Goal: Navigation & Orientation: Find specific page/section

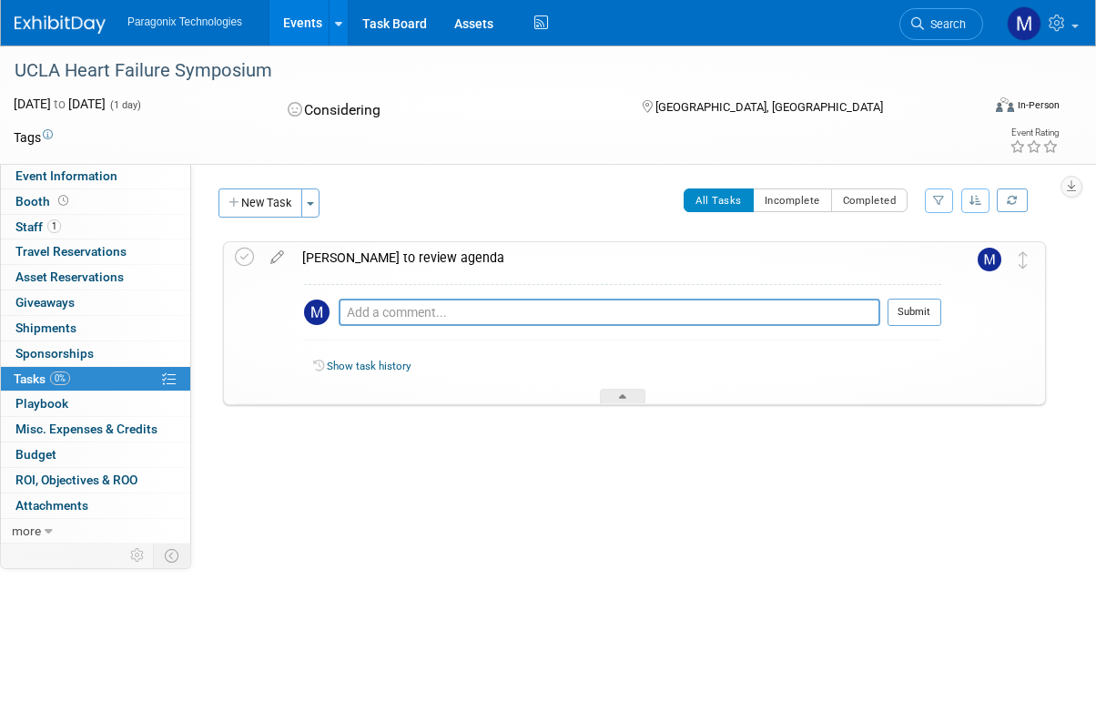
click at [309, 15] on link "Events" at bounding box center [302, 23] width 66 height 46
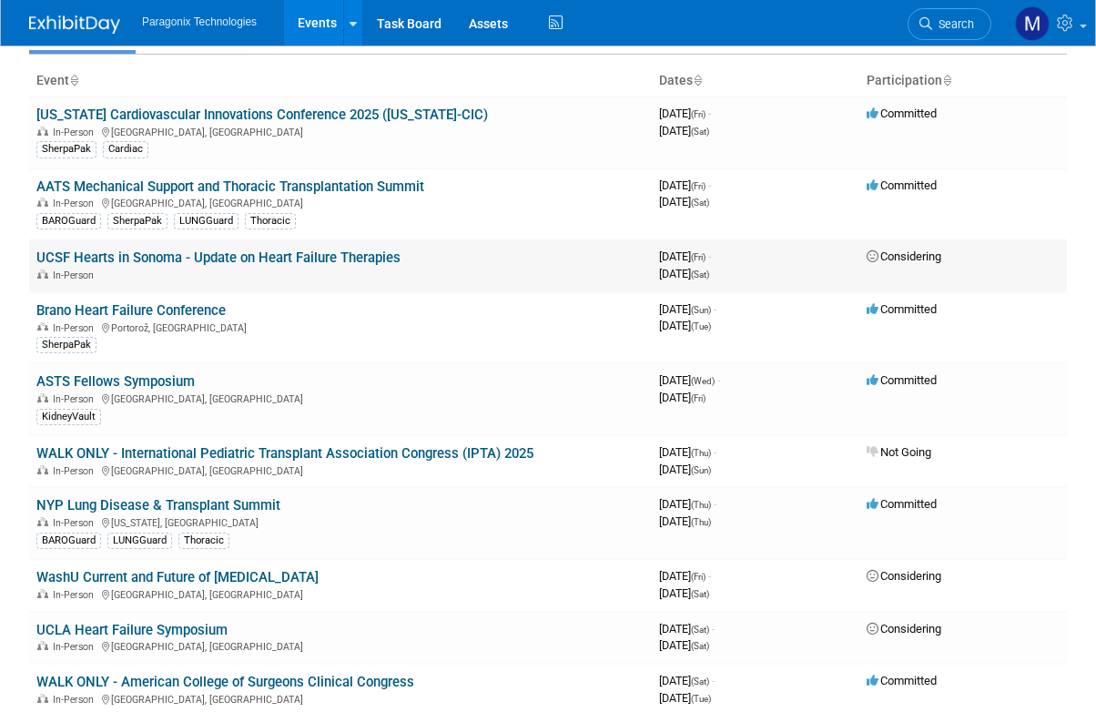
scroll to position [152, 0]
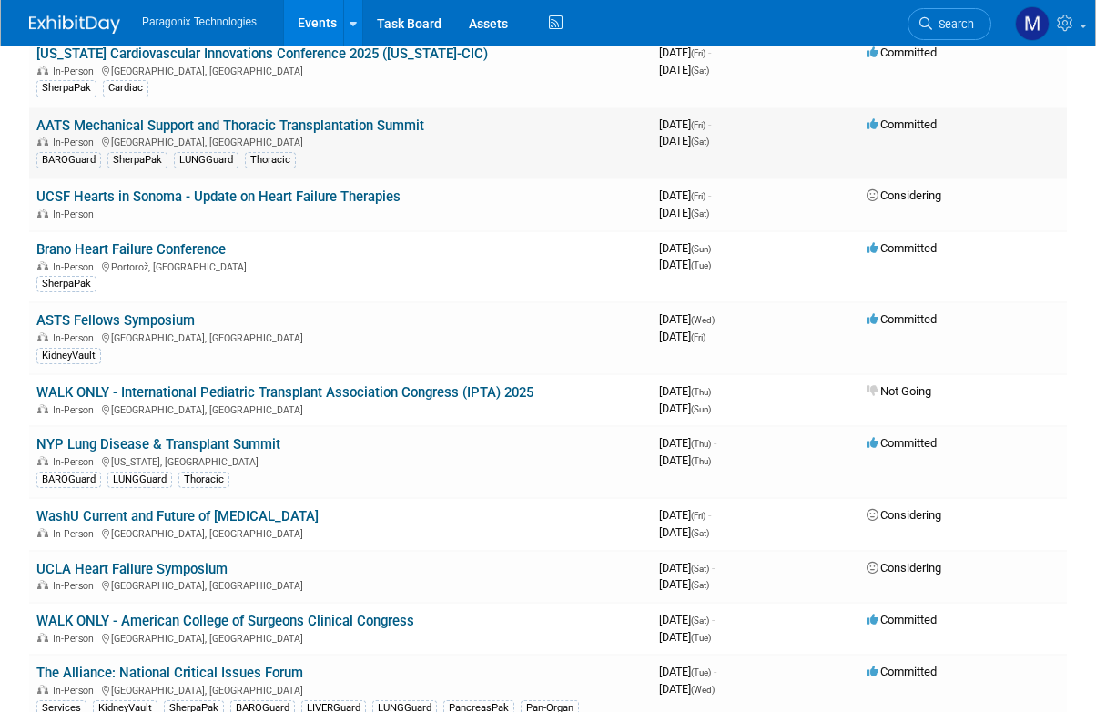
click at [163, 129] on link "AATS Mechanical Support and Thoracic Transplantation Summit" at bounding box center [230, 125] width 388 height 16
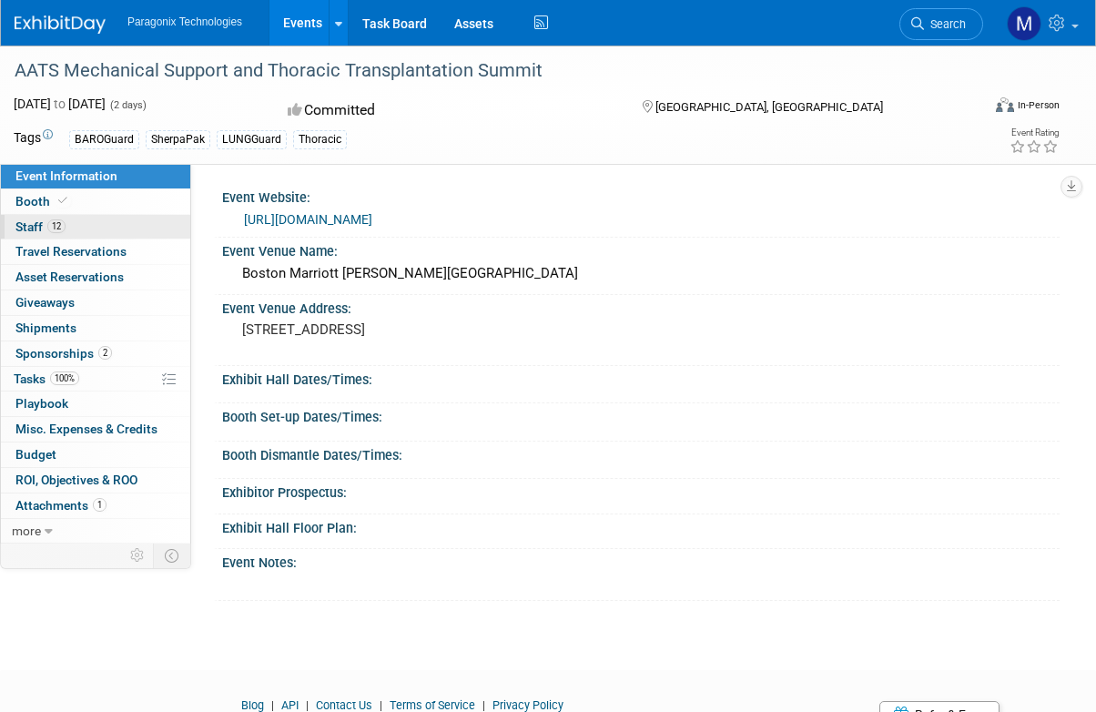
click at [33, 225] on span "Staff 12" at bounding box center [40, 226] width 50 height 15
